Goal: Information Seeking & Learning: Learn about a topic

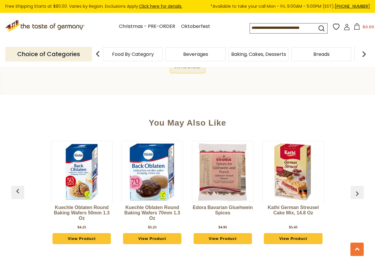
scroll to position [564, 0]
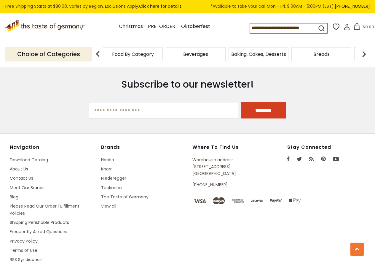
scroll to position [988, 0]
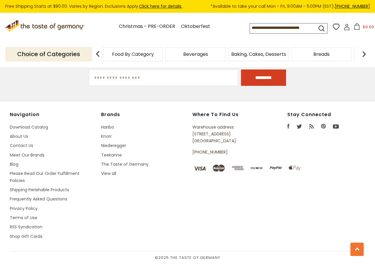
click at [24, 133] on li "About Us" at bounding box center [52, 136] width 85 height 7
click at [27, 134] on link "About Us" at bounding box center [19, 136] width 18 height 6
click at [112, 175] on link "View all" at bounding box center [108, 173] width 15 height 6
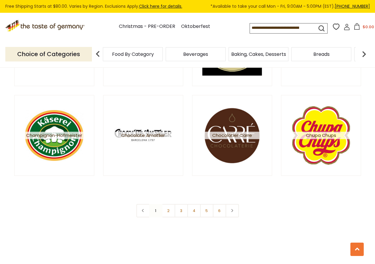
scroll to position [1009, 0]
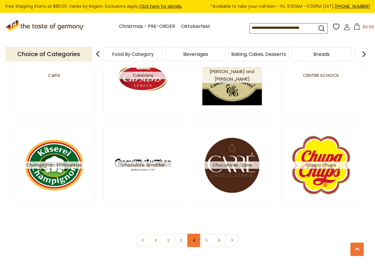
click at [195, 235] on link "4" at bounding box center [194, 240] width 13 height 13
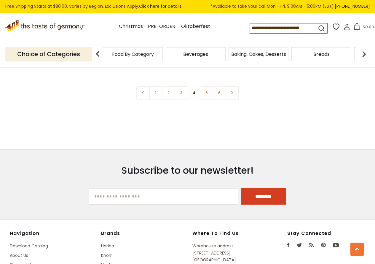
scroll to position [1068, 0]
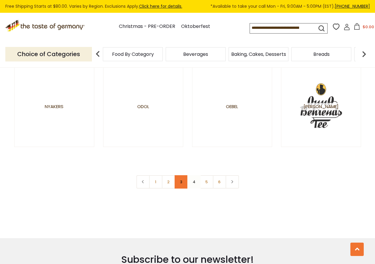
click at [181, 183] on link "3" at bounding box center [181, 181] width 13 height 13
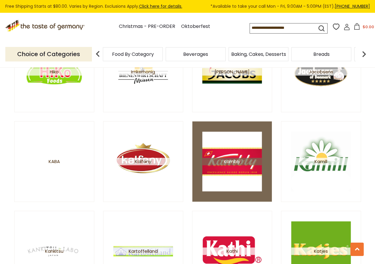
scroll to position [505, 0]
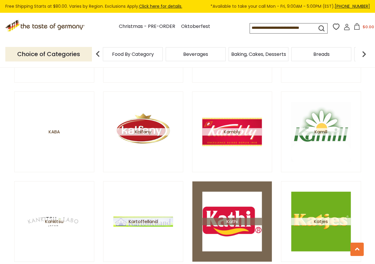
click at [222, 221] on span "Kathi" at bounding box center [232, 221] width 60 height 7
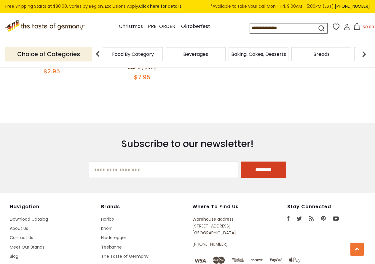
scroll to position [920, 0]
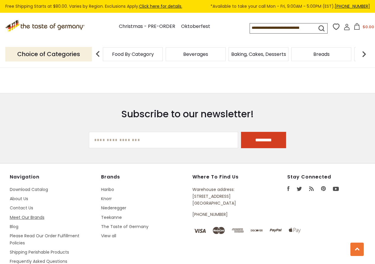
click at [20, 220] on link "Meet Our Brands" at bounding box center [27, 217] width 35 height 6
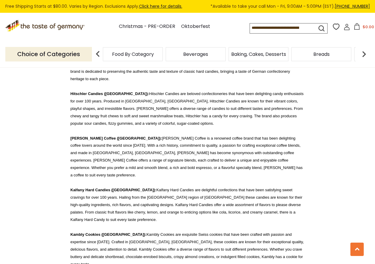
scroll to position [3591, 0]
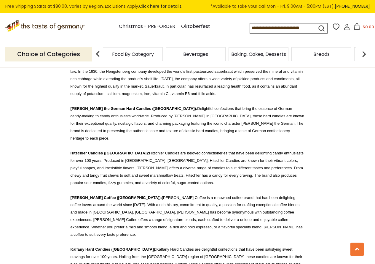
drag, startPoint x: 112, startPoint y: 144, endPoint x: 123, endPoint y: 144, distance: 10.7
drag, startPoint x: 294, startPoint y: 137, endPoint x: 307, endPoint y: 136, distance: 12.5
